Goal: Transaction & Acquisition: Book appointment/travel/reservation

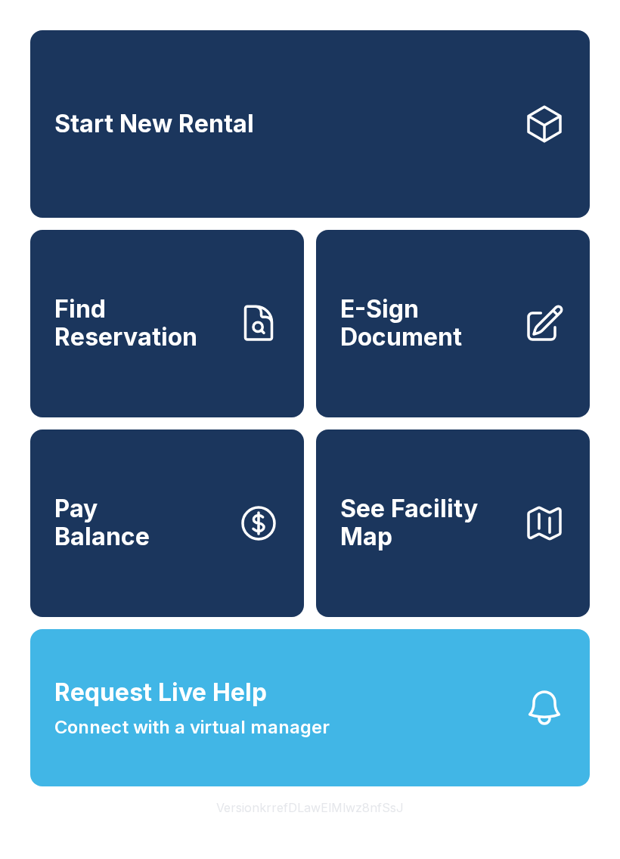
click at [428, 144] on link "Start New Rental" at bounding box center [310, 124] width 560 height 188
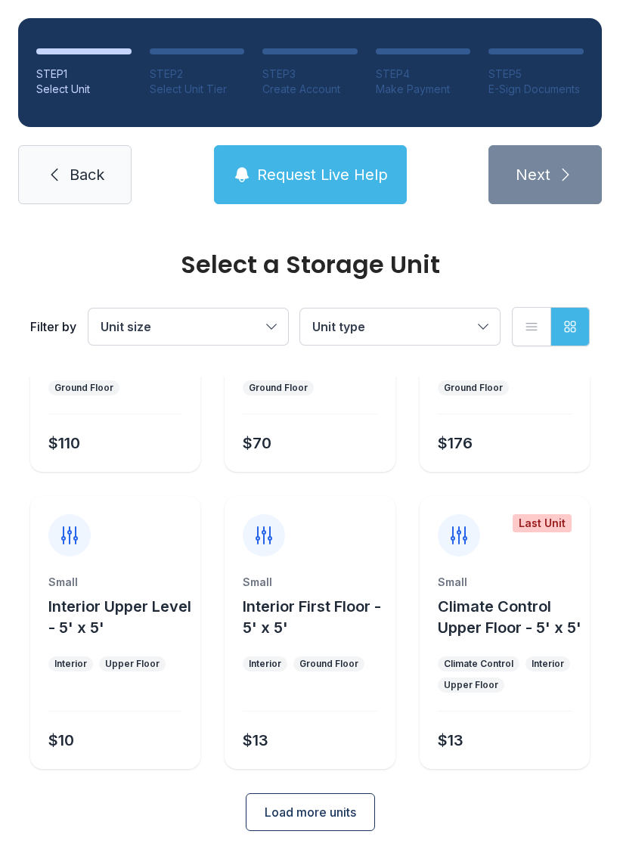
scroll to position [138, 0]
click at [346, 809] on span "Load more units" at bounding box center [311, 813] width 92 height 18
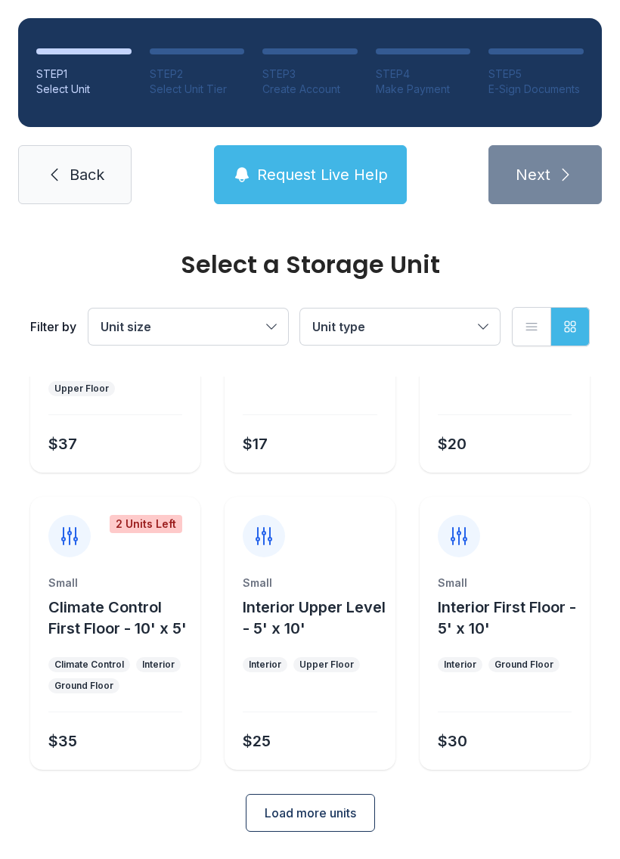
click at [342, 808] on span "Load more units" at bounding box center [311, 813] width 92 height 18
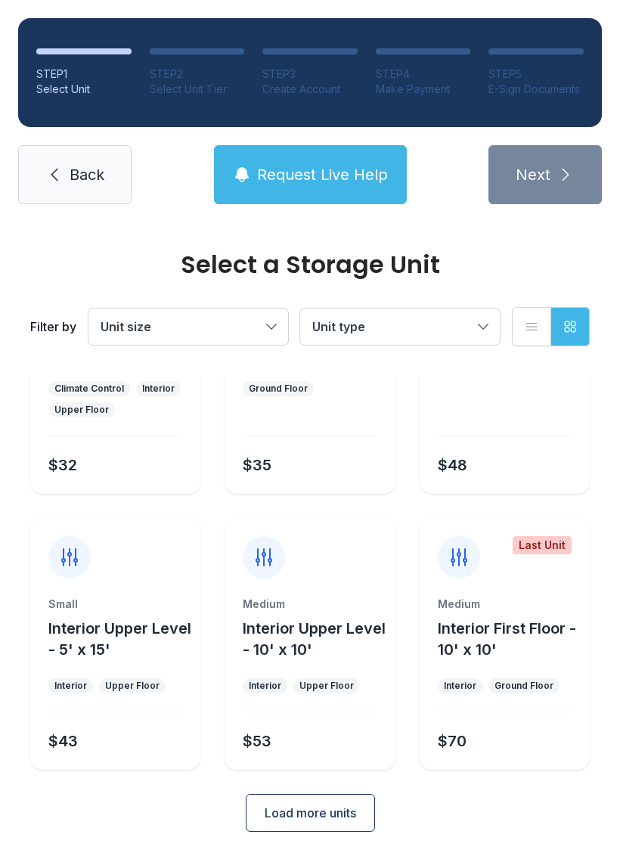
scroll to position [1327, 0]
click at [362, 830] on button "Load more units" at bounding box center [310, 813] width 129 height 38
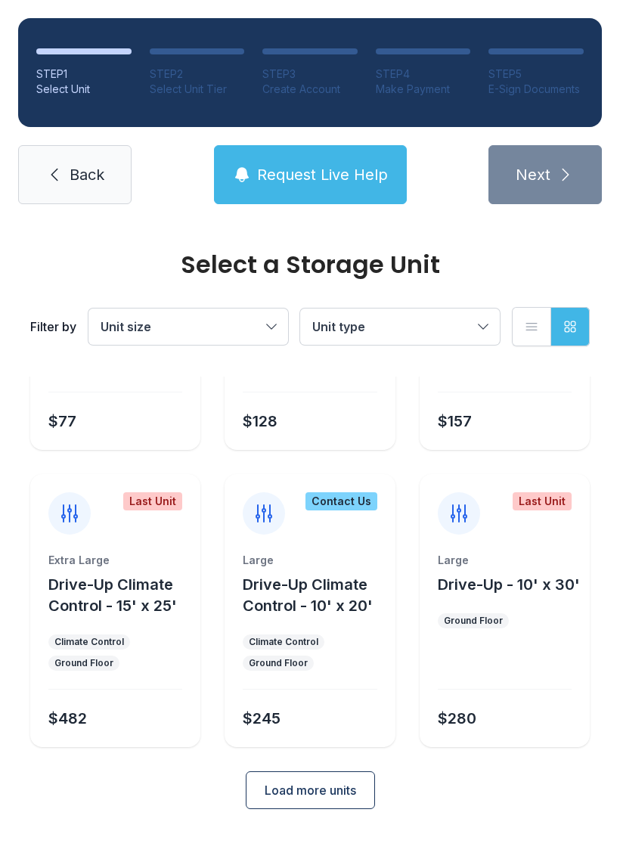
scroll to position [1942, 0]
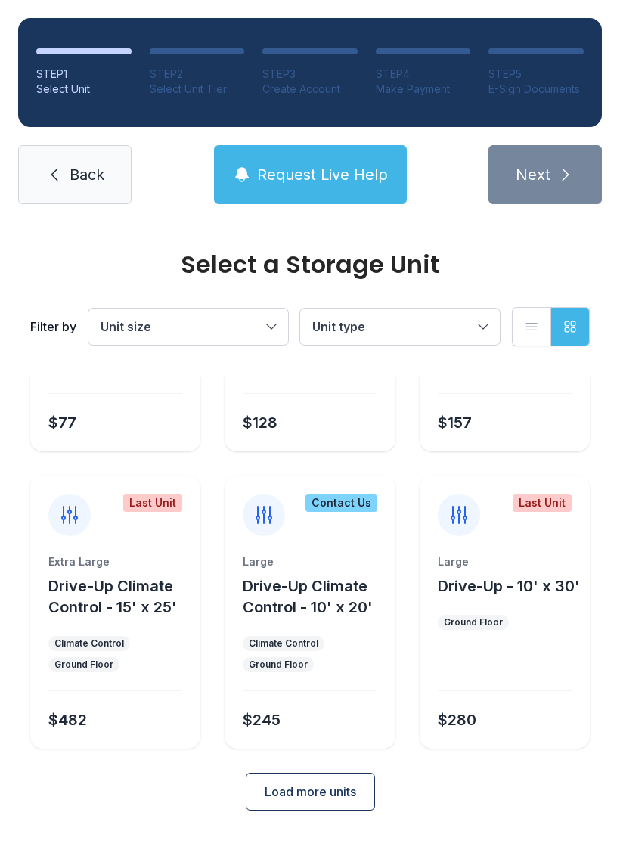
click at [356, 801] on span "Load more units" at bounding box center [311, 792] width 92 height 18
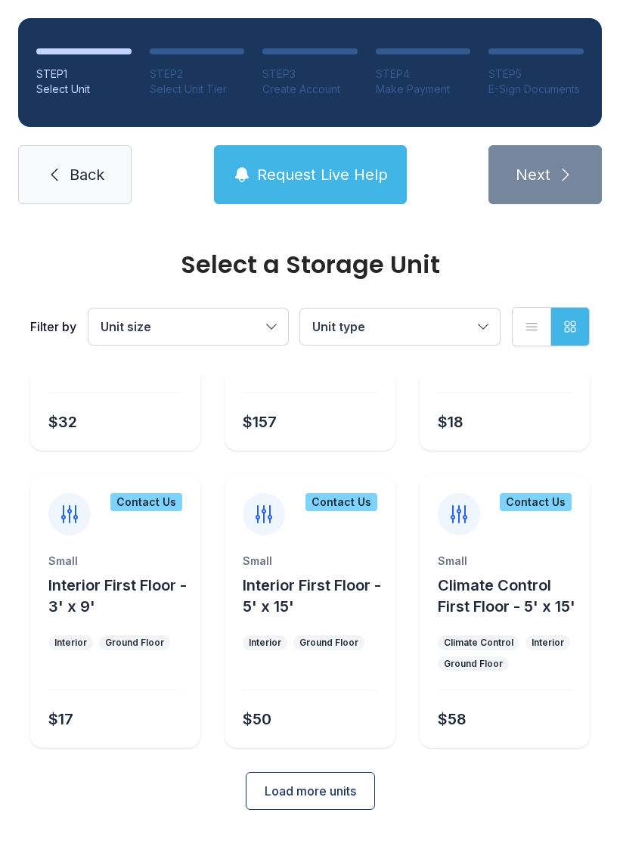
scroll to position [2537, 0]
click at [336, 795] on button "Load more units" at bounding box center [310, 792] width 129 height 38
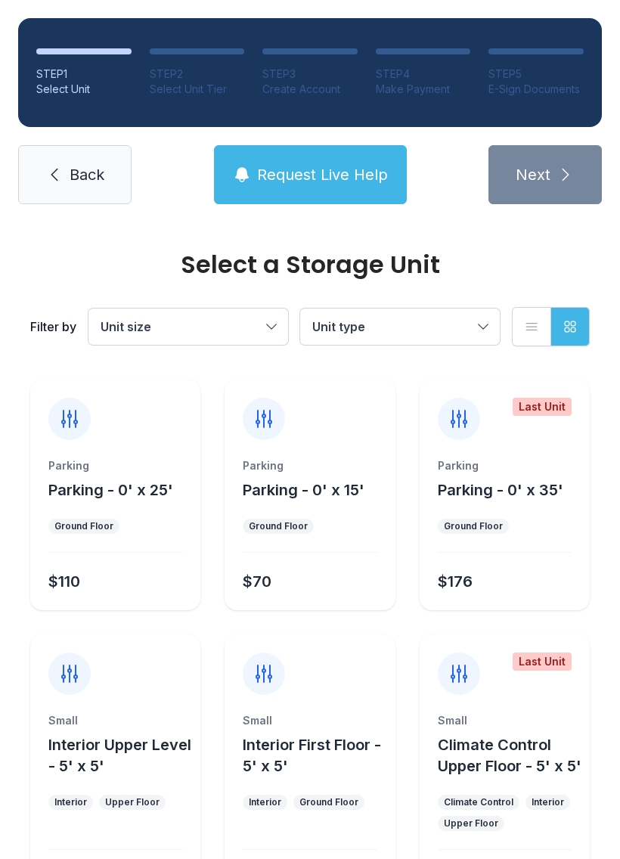
scroll to position [0, 0]
click at [82, 169] on span "Back" at bounding box center [87, 174] width 35 height 21
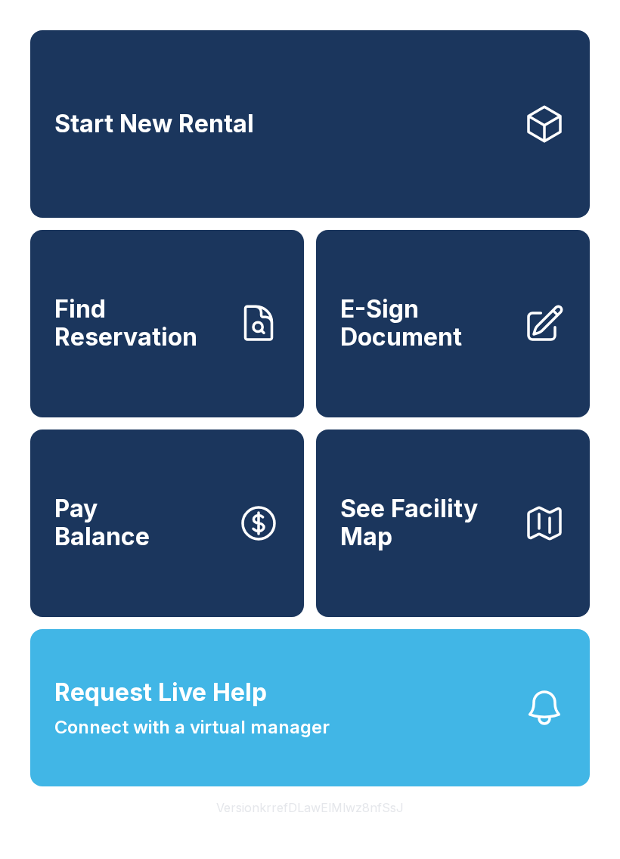
click at [316, 741] on span "Request Live Help Connect with a virtual manager" at bounding box center [191, 708] width 275 height 67
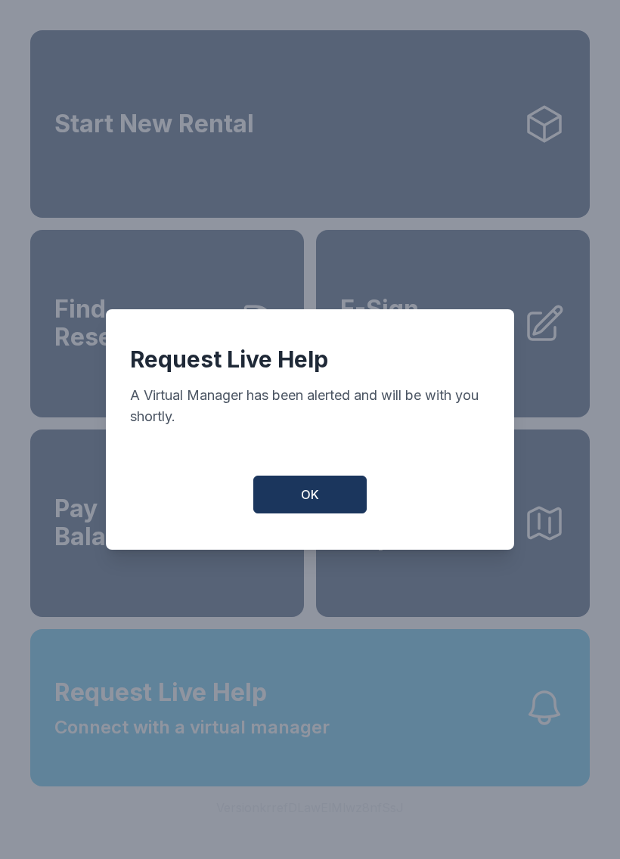
click at [320, 464] on div "Request Live Help A Virtual Manager has been alerted and will be with you short…" at bounding box center [310, 429] width 408 height 241
click at [353, 507] on button "OK" at bounding box center [309, 495] width 113 height 38
